Goal: Go to known website: Access a specific website the user already knows

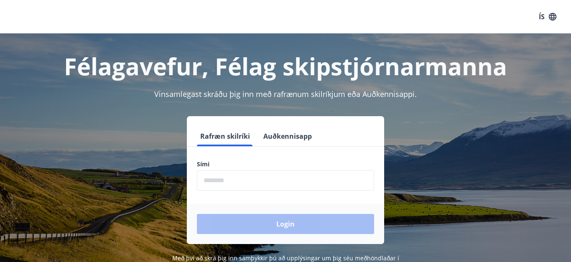
click at [87, 159] on div "Rafræn skilríki Auðkennisapp Sími ​ Login" at bounding box center [285, 180] width 551 height 128
